Goal: Information Seeking & Learning: Learn about a topic

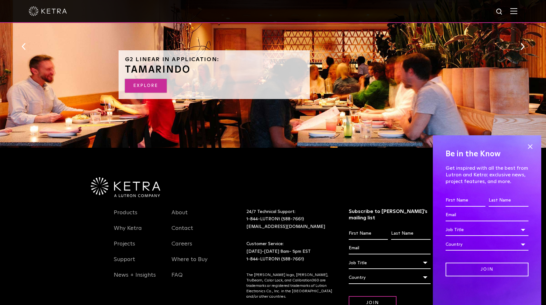
click at [155, 88] on link "EXPLORE" at bounding box center [146, 86] width 42 height 14
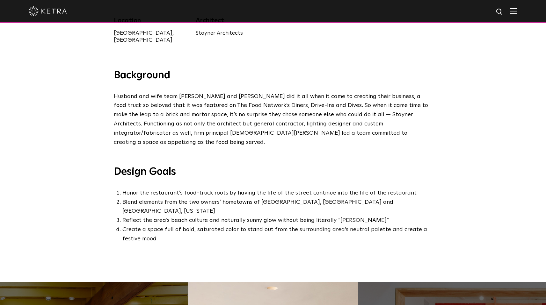
scroll to position [220, 0]
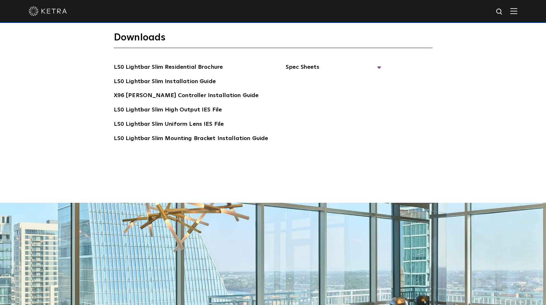
scroll to position [1372, 0]
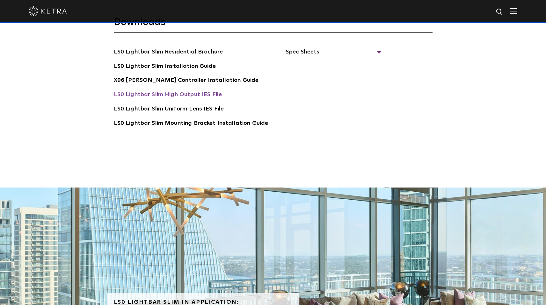
click at [175, 90] on link "LS0 Lightbar Slim High Output IES File" at bounding box center [168, 95] width 108 height 10
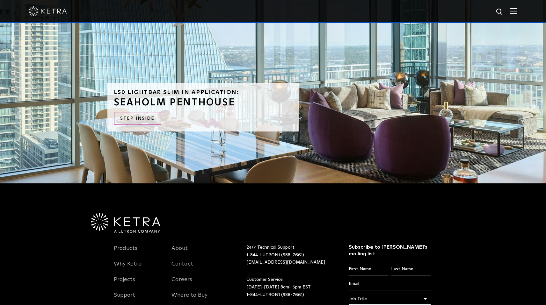
scroll to position [1582, 0]
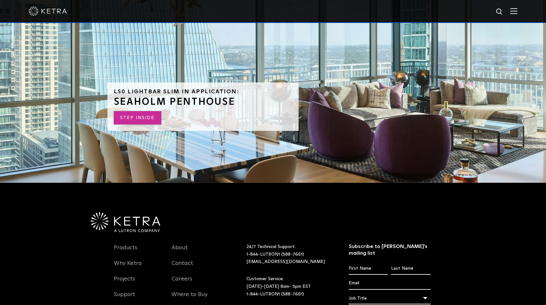
click at [145, 111] on link "STEP INSIDE" at bounding box center [137, 118] width 47 height 14
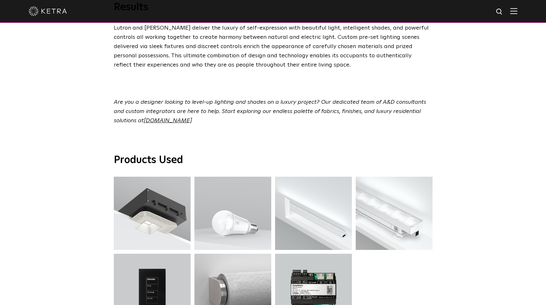
scroll to position [2285, 0]
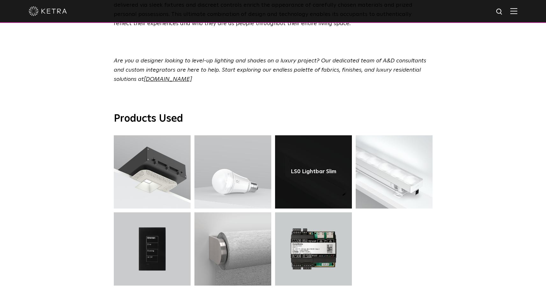
click at [320, 161] on link at bounding box center [313, 171] width 77 height 73
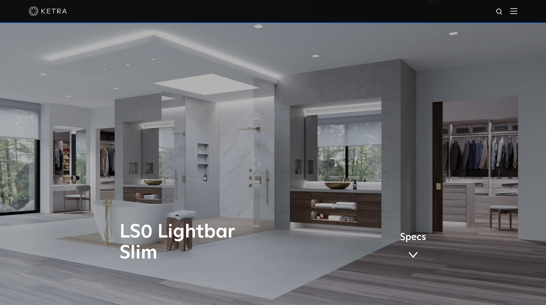
click at [406, 242] on span "Specs" at bounding box center [413, 237] width 26 height 9
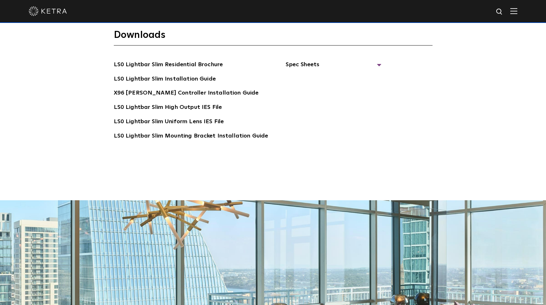
scroll to position [1360, 0]
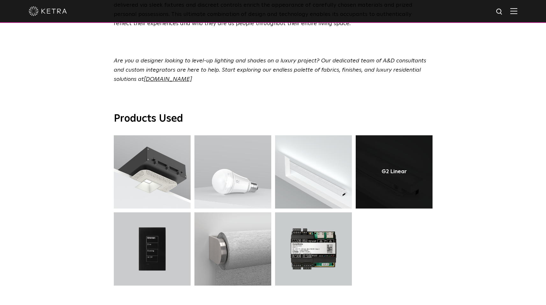
click at [371, 151] on link at bounding box center [393, 171] width 77 height 73
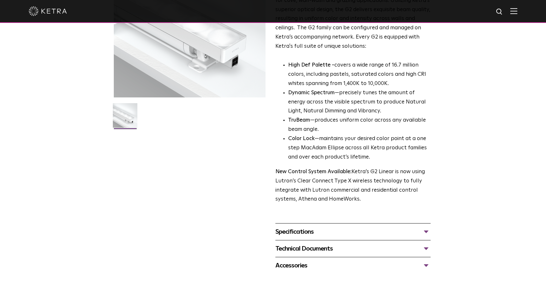
scroll to position [125, 0]
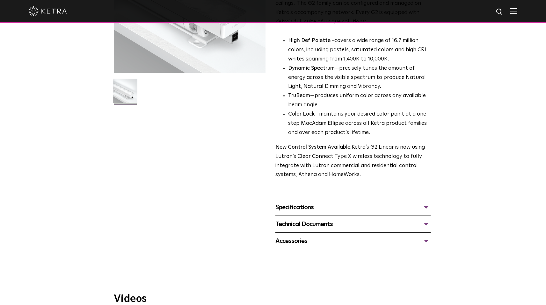
click at [428, 206] on div "Specifications" at bounding box center [352, 207] width 155 height 10
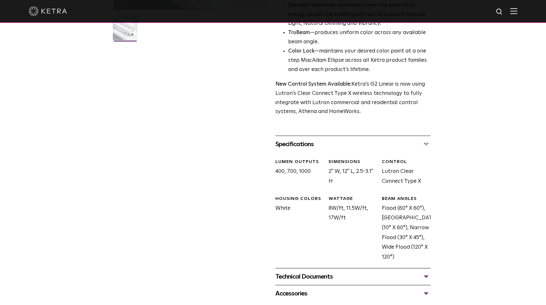
scroll to position [200, 0]
